Goal: Share content: Share content

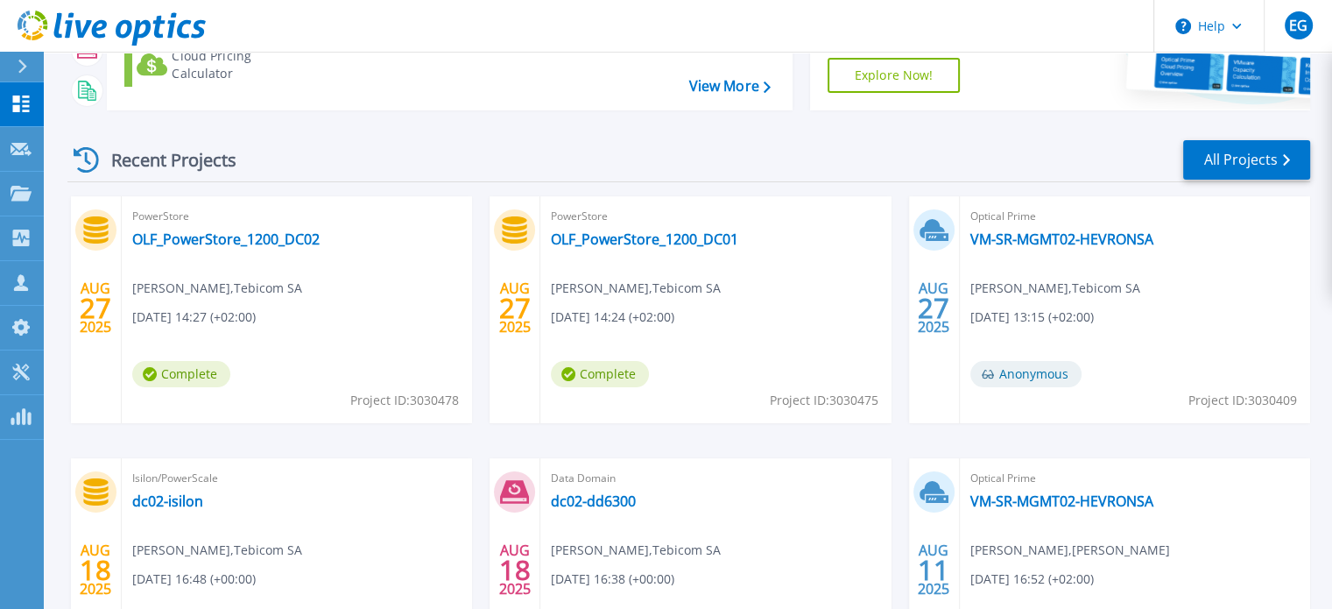
scroll to position [189, 0]
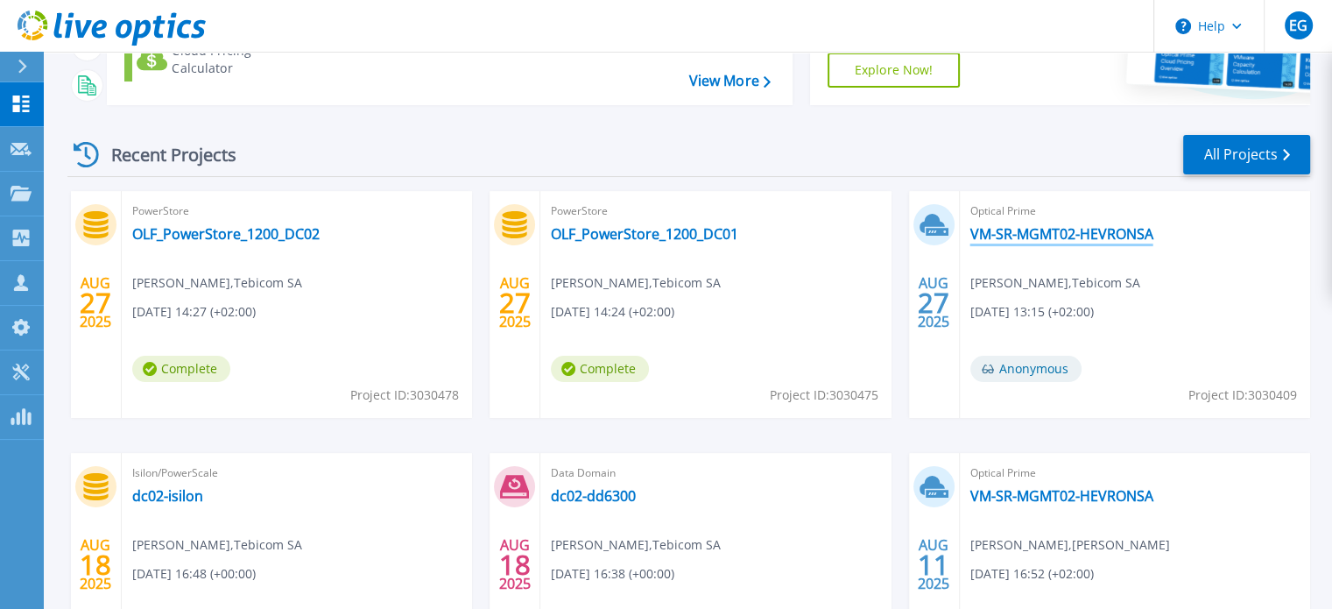
click at [1102, 236] on link "VM-SR-MGMT02-HEVRONSA" at bounding box center [1061, 234] width 183 height 18
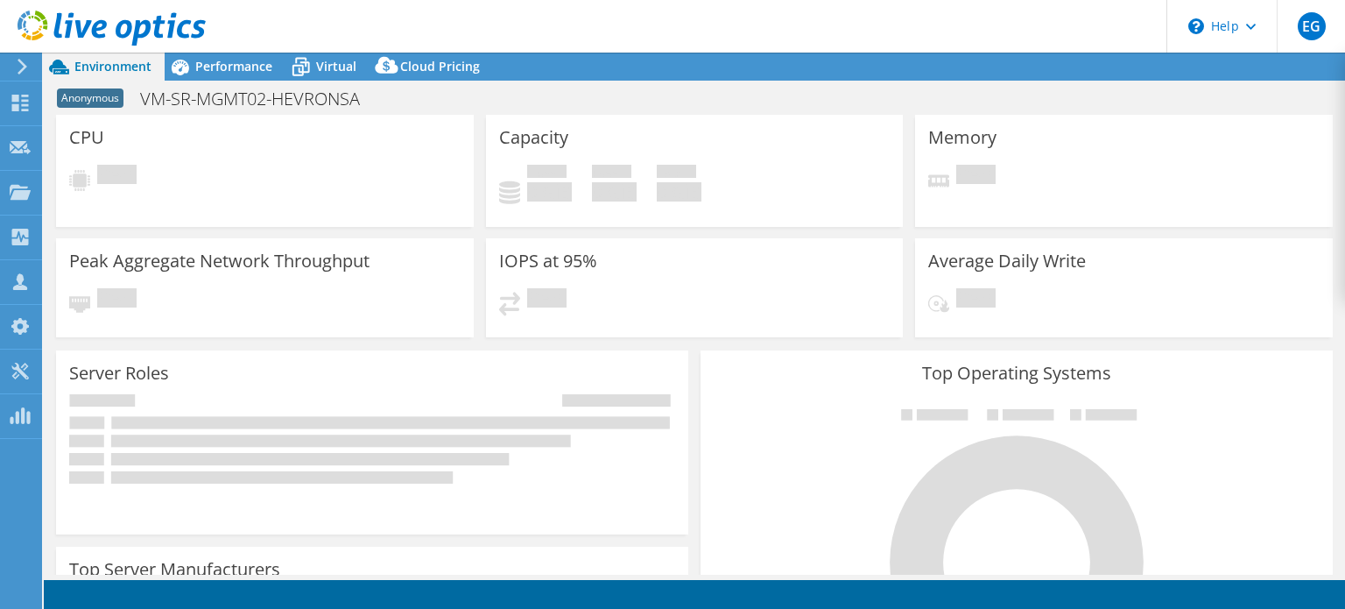
select select "USD"
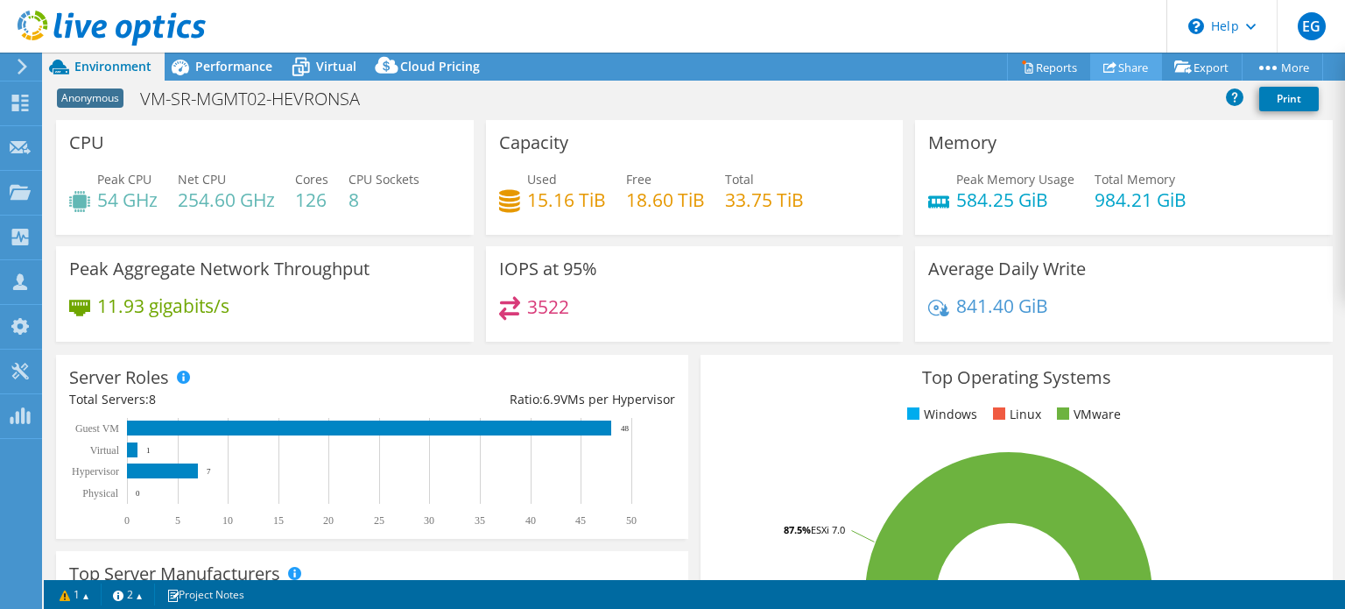
click at [1107, 73] on link "Share" at bounding box center [1126, 66] width 72 height 27
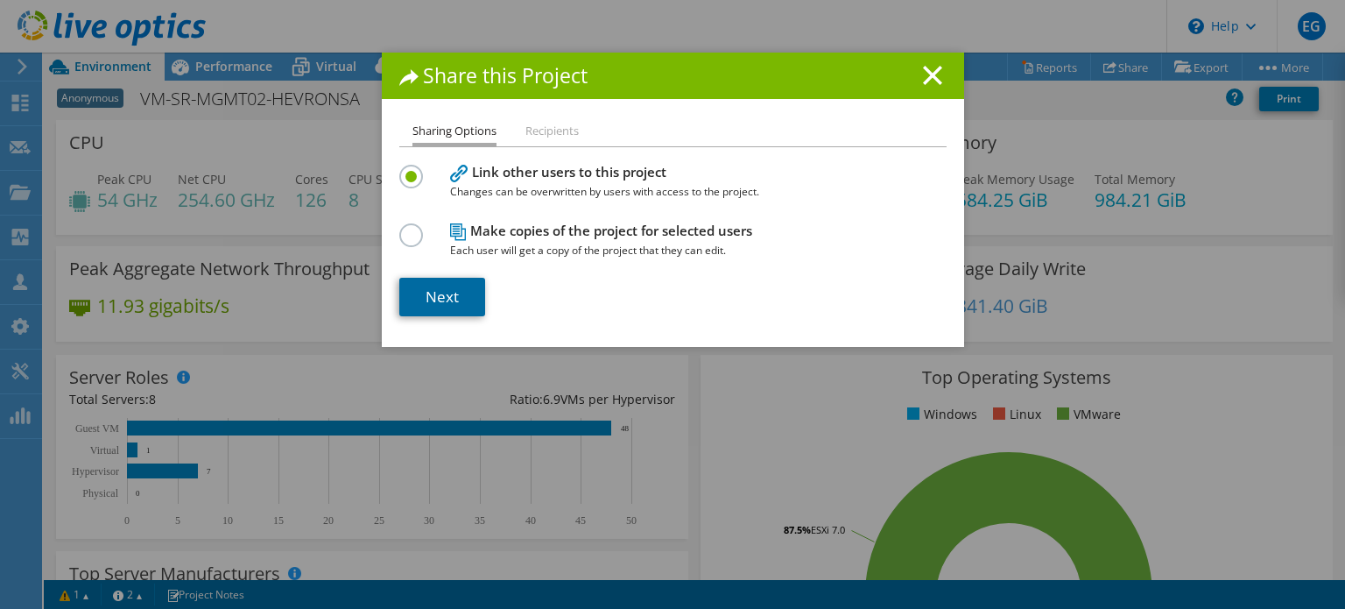
click at [455, 284] on link "Next" at bounding box center [442, 297] width 86 height 39
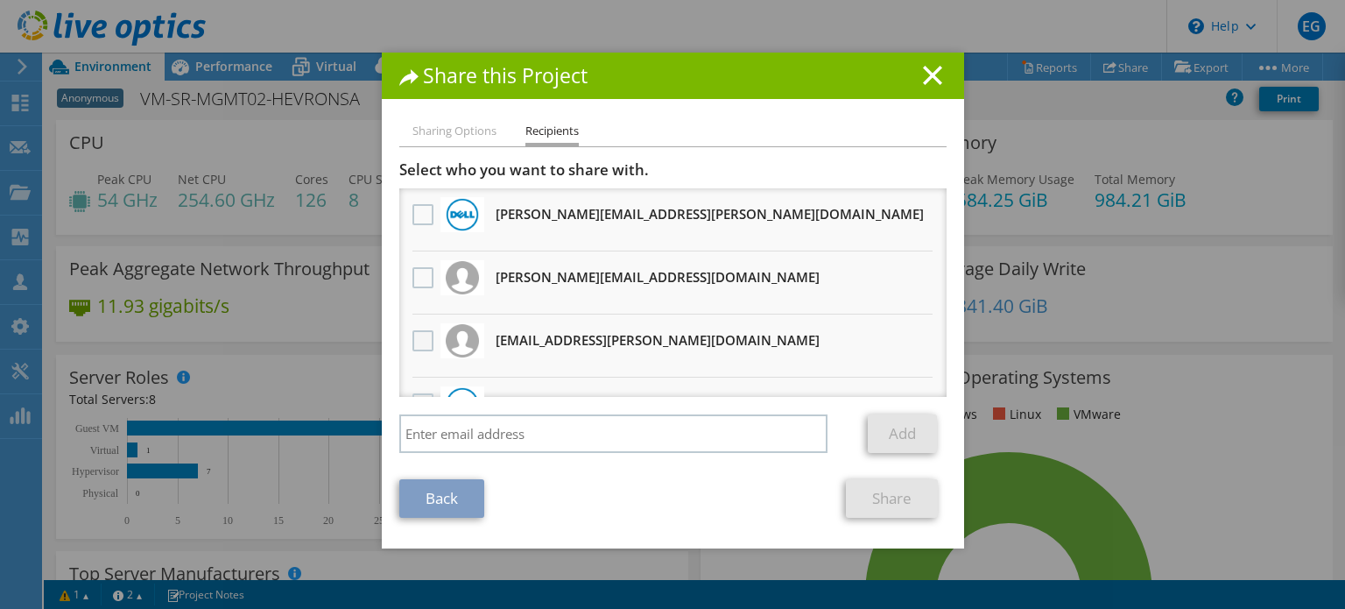
click at [415, 341] on label at bounding box center [424, 340] width 25 height 21
click at [0, 0] on input "checkbox" at bounding box center [0, 0] width 0 height 0
click at [924, 76] on line at bounding box center [933, 76] width 18 height 18
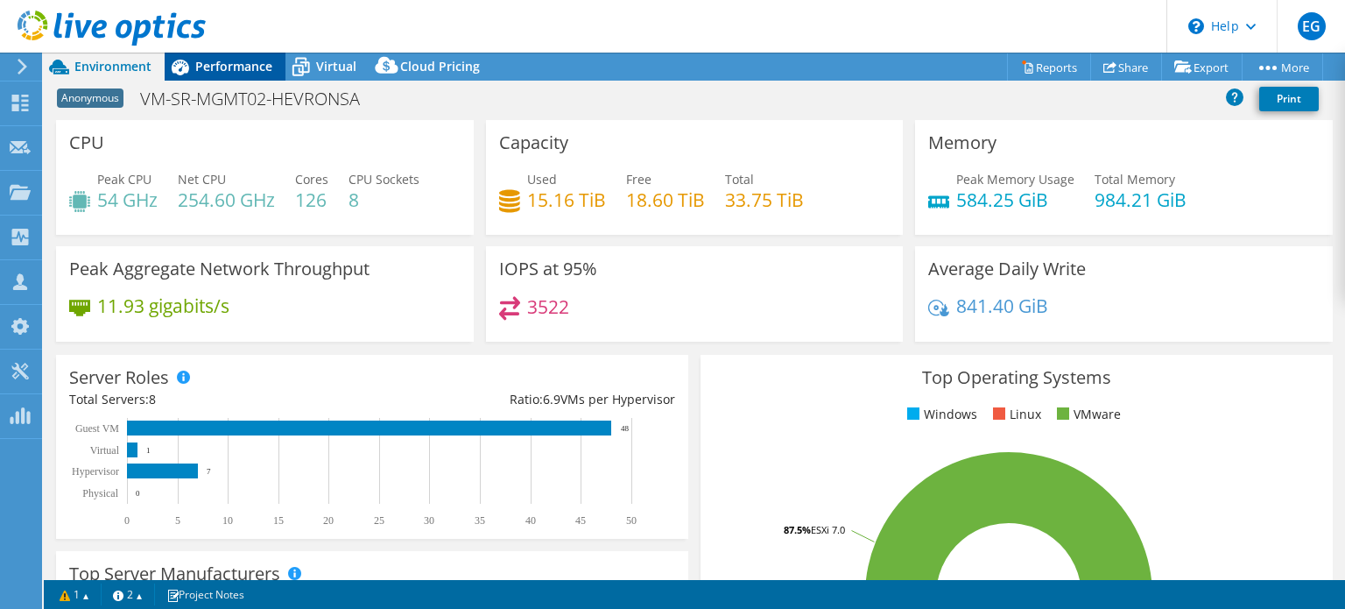
click at [229, 72] on span "Performance" at bounding box center [233, 66] width 77 height 17
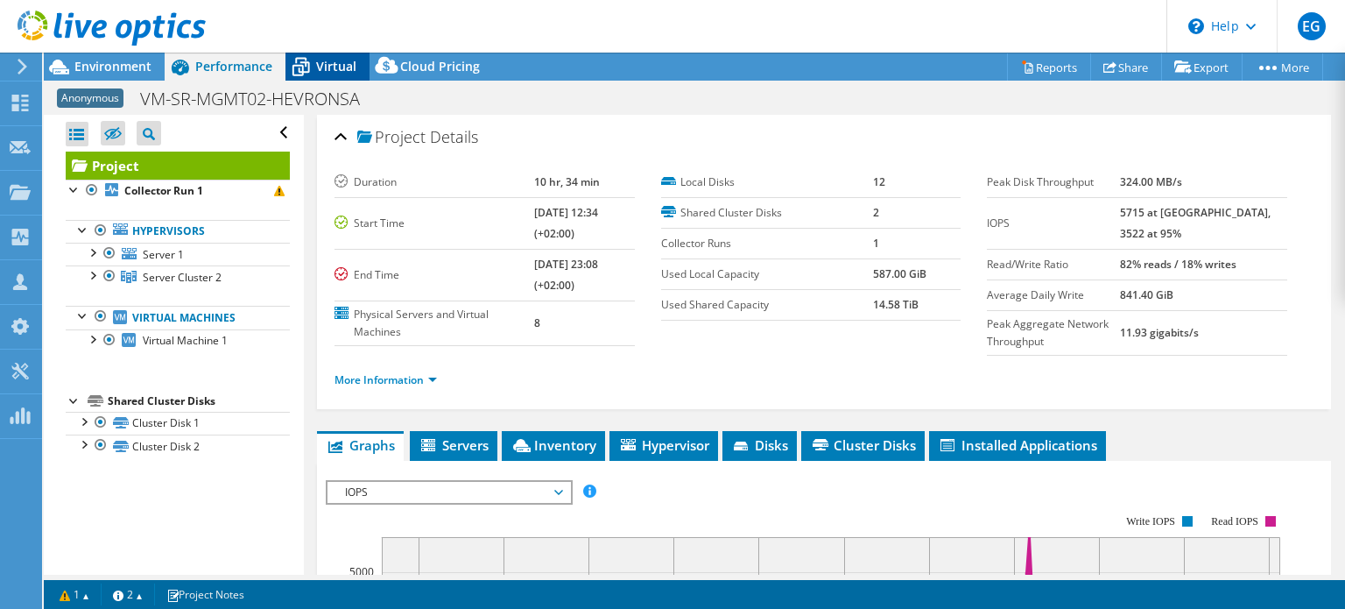
click at [331, 68] on span "Virtual" at bounding box center [336, 66] width 40 height 17
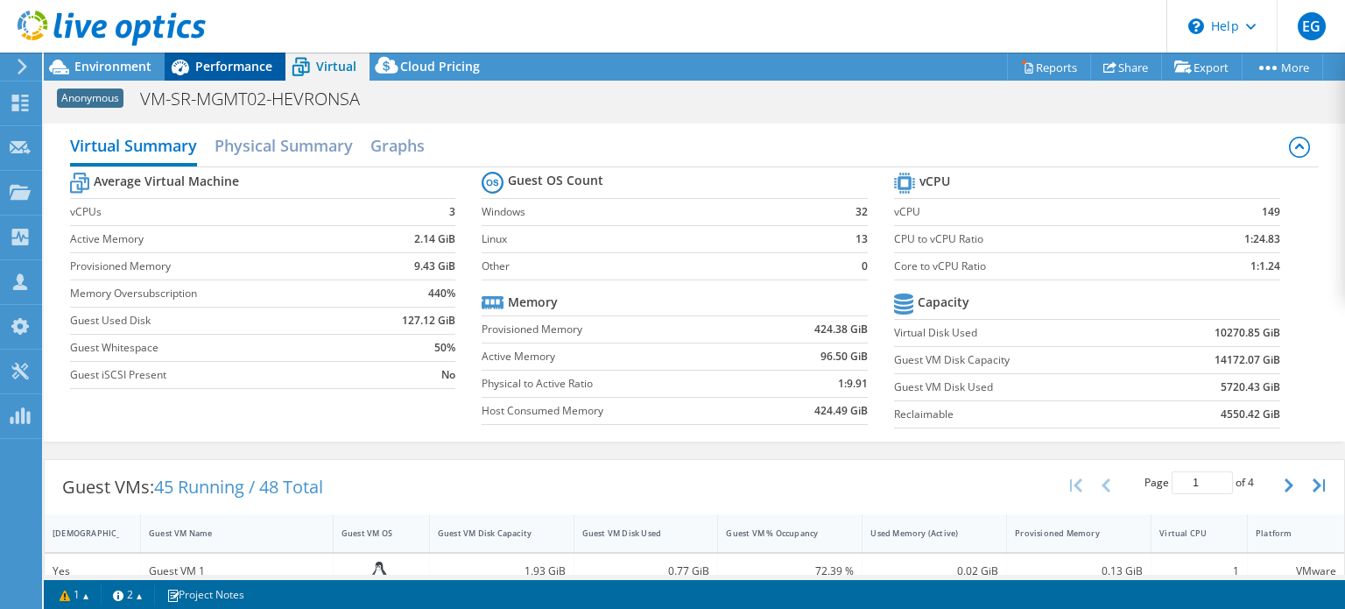
click at [214, 62] on span "Performance" at bounding box center [233, 66] width 77 height 17
